Goal: Ask a question

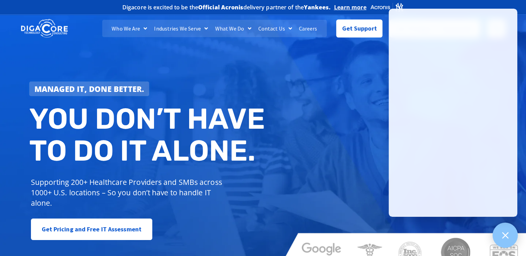
click at [504, 240] on icon at bounding box center [504, 235] width 9 height 9
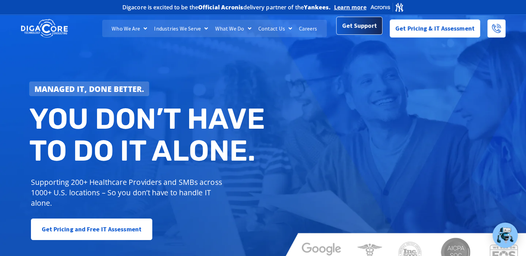
click at [359, 33] on link "Get Support" at bounding box center [359, 26] width 46 height 18
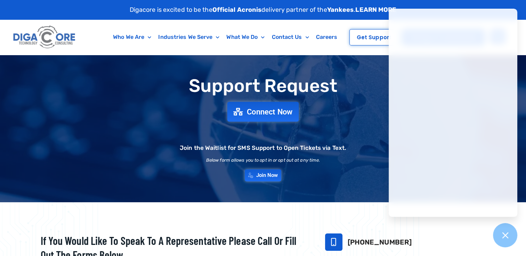
click at [260, 116] on link "Connect Now" at bounding box center [263, 112] width 72 height 20
